Goal: Task Accomplishment & Management: Manage account settings

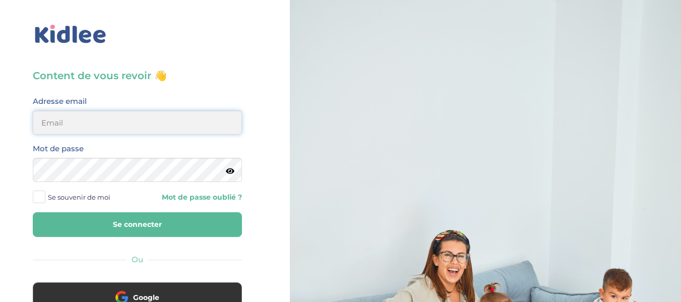
click at [171, 126] on input "email" at bounding box center [137, 122] width 209 height 24
type input "alexandrafournery@hotmail.com"
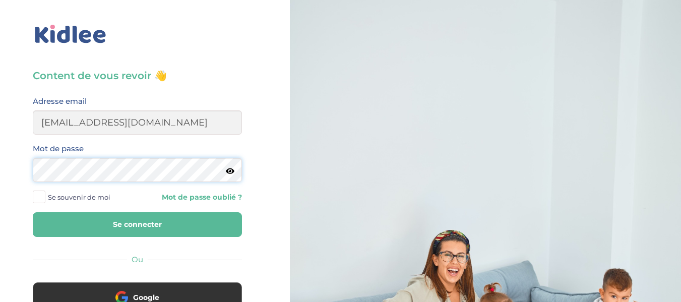
click at [33, 212] on button "Se connecter" at bounding box center [137, 224] width 209 height 25
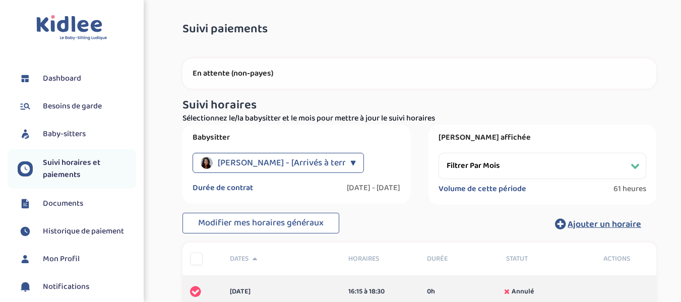
select select "septembre 2024"
click at [71, 79] on span "Dashboard" at bounding box center [62, 79] width 38 height 12
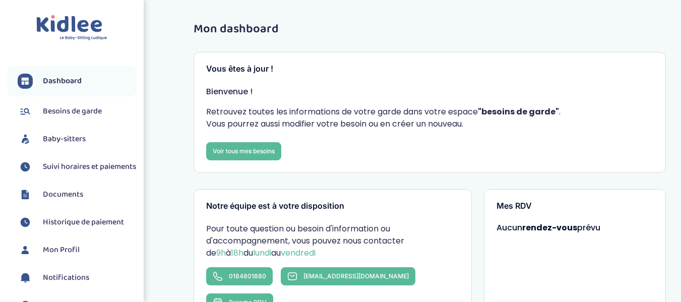
click at [65, 126] on ul "Dashboard Besoins de garde Baby-sitters Suivi horaires et paiements Documents H…" at bounding box center [72, 198] width 129 height 265
click at [63, 108] on span "Besoins de garde" at bounding box center [72, 111] width 59 height 12
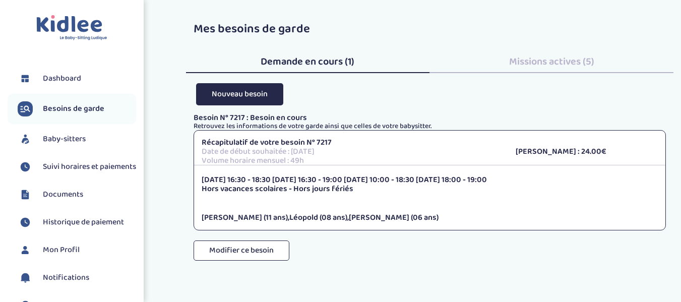
click at [565, 60] on span "Missions actives (5)" at bounding box center [551, 61] width 85 height 16
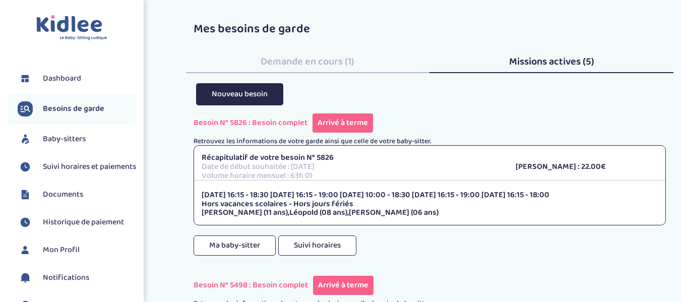
click at [50, 140] on span "Baby-sitters" at bounding box center [64, 139] width 43 height 12
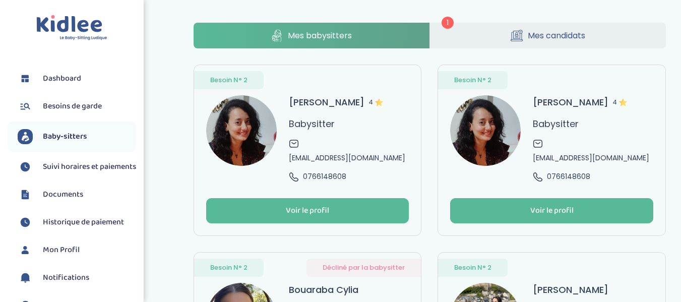
click at [536, 34] on span "Mes candidats" at bounding box center [556, 35] width 57 height 13
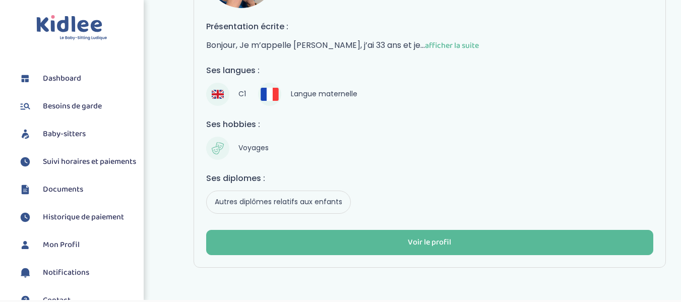
scroll to position [159, 0]
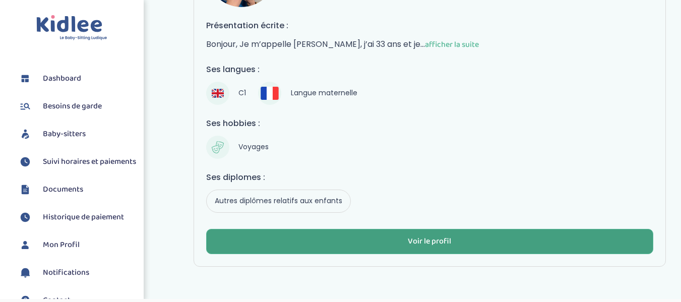
click at [507, 234] on button "Voir le profil" at bounding box center [430, 241] width 448 height 25
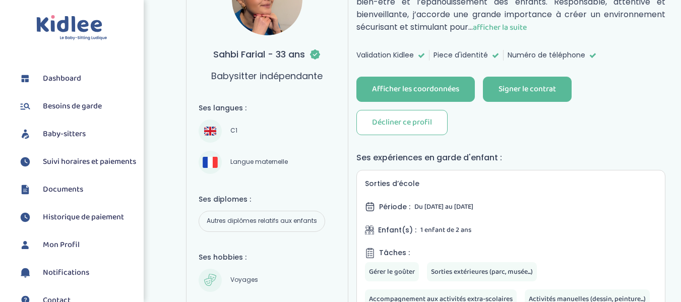
scroll to position [173, 0]
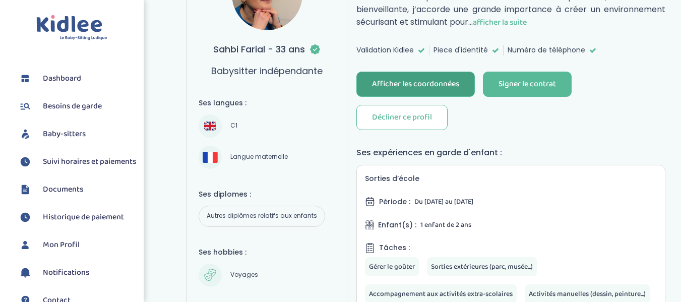
click at [450, 86] on div "Afficher les coordonnées" at bounding box center [415, 85] width 87 height 12
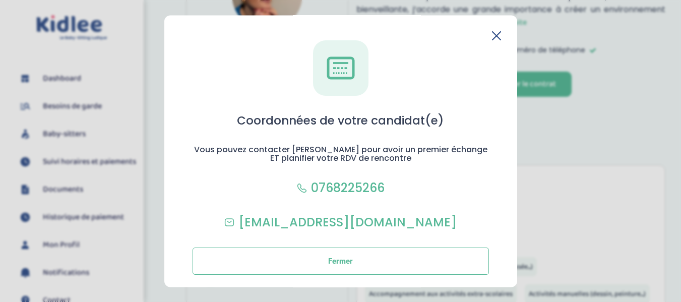
click at [498, 35] on icon at bounding box center [496, 35] width 9 height 9
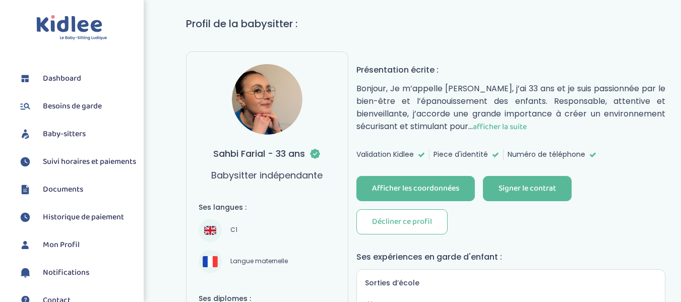
scroll to position [64, 0]
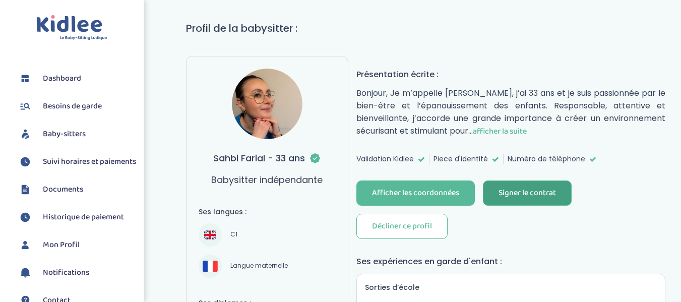
click at [518, 195] on div "Signer le contrat" at bounding box center [527, 194] width 57 height 12
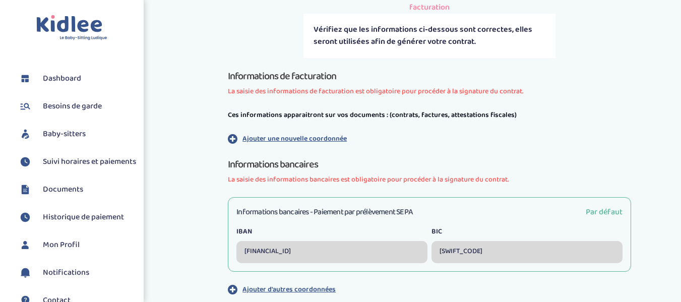
scroll to position [246, 0]
